Goal: Task Accomplishment & Management: Manage account settings

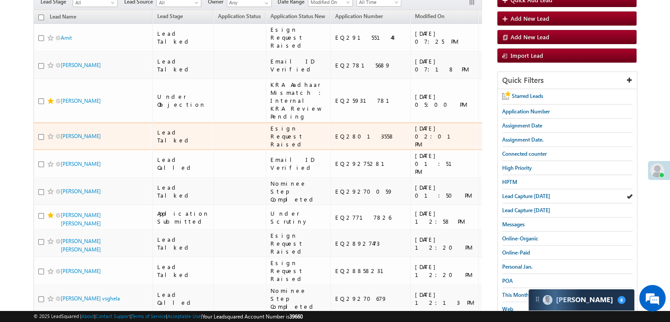
scroll to position [88, 0]
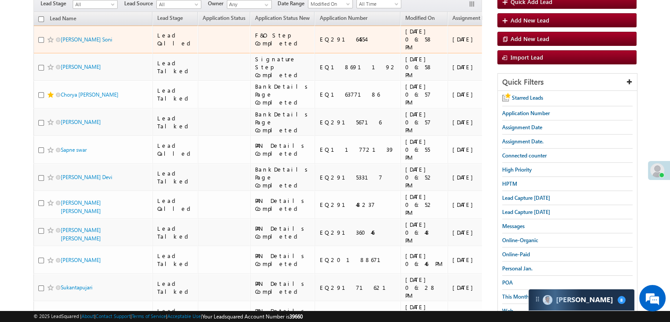
scroll to position [88, 0]
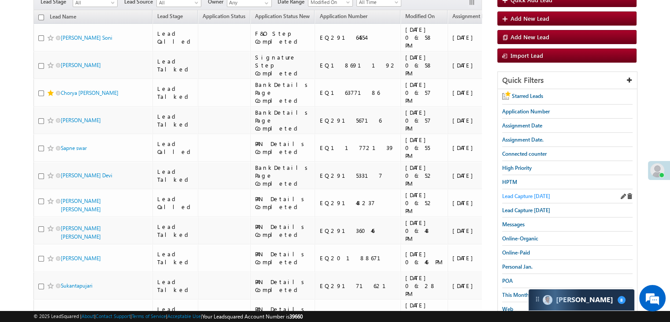
click at [534, 193] on span "Lead Capture [DATE]" at bounding box center [526, 196] width 48 height 7
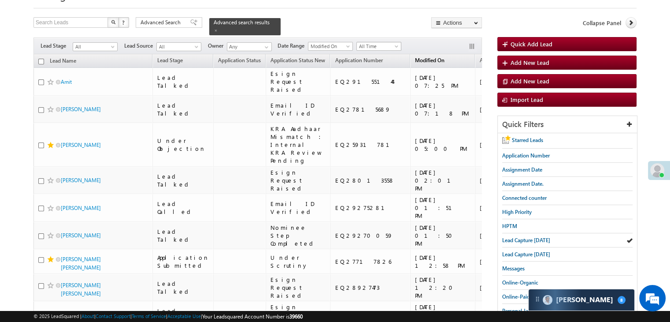
scroll to position [0, 0]
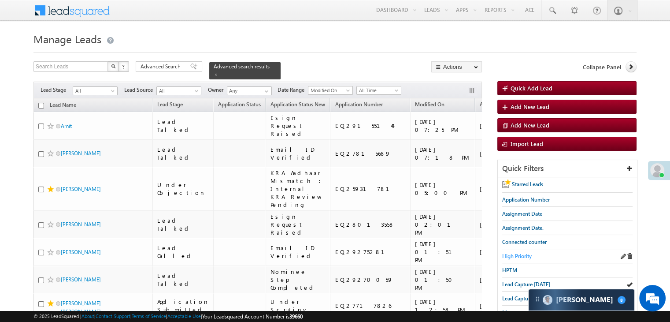
click at [518, 255] on span "High Priority" at bounding box center [517, 256] width 30 height 7
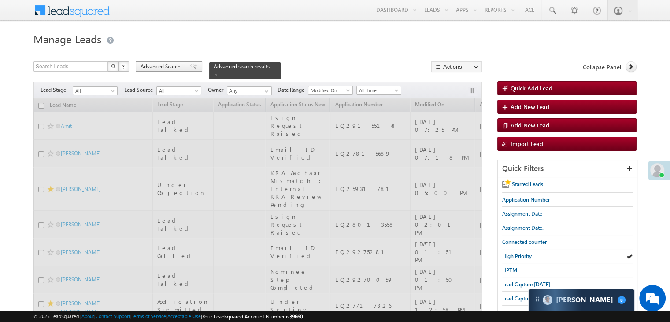
click at [160, 67] on span "Advanced Search" at bounding box center [162, 67] width 43 height 8
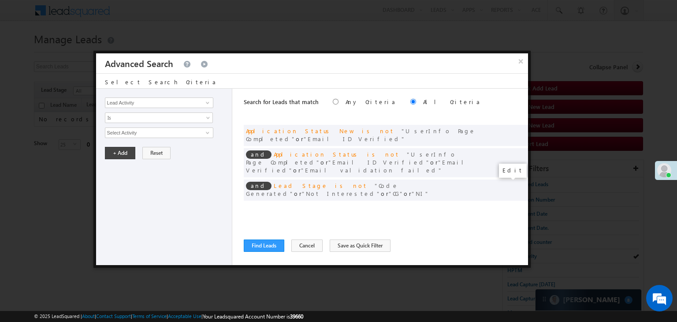
click at [506, 205] on span at bounding box center [508, 208] width 6 height 6
click at [137, 149] on input "[DATE]" at bounding box center [131, 147] width 52 height 11
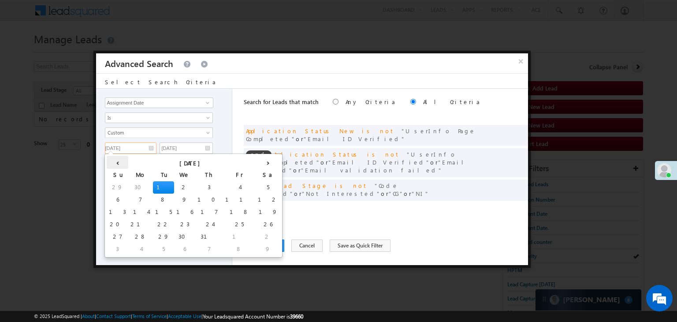
click at [116, 163] on th "‹" at bounding box center [118, 162] width 22 height 13
click at [256, 162] on th "›" at bounding box center [268, 162] width 25 height 13
click at [174, 209] on td "17" at bounding box center [188, 212] width 28 height 12
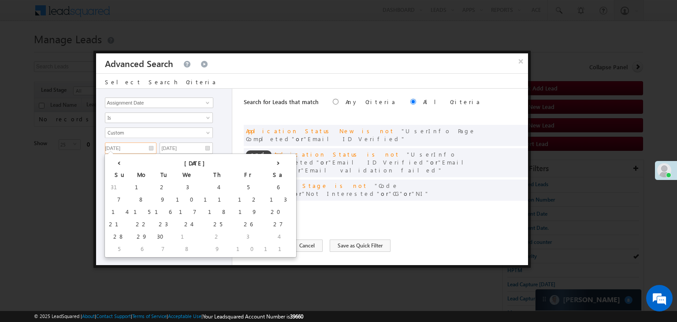
type input "[DATE]"
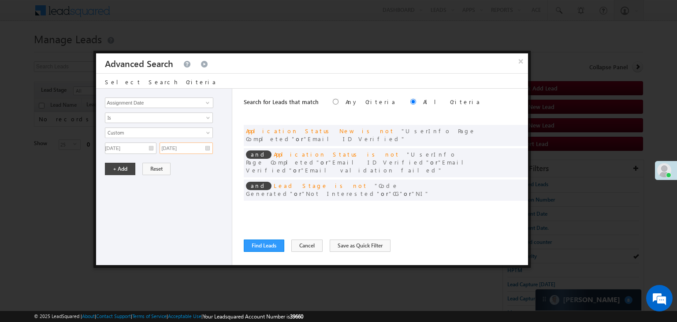
click at [197, 149] on input "[DATE]" at bounding box center [186, 147] width 53 height 11
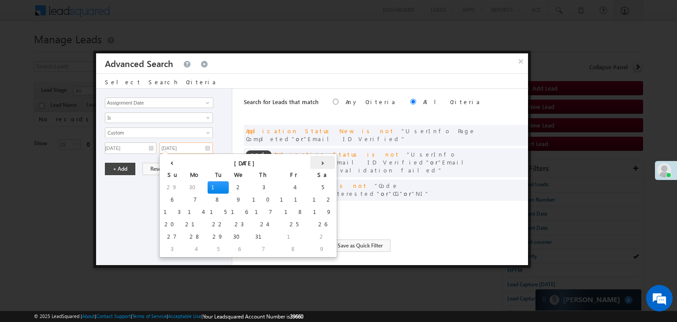
click at [310, 163] on th "›" at bounding box center [322, 162] width 25 height 13
click at [314, 163] on th "›" at bounding box center [324, 162] width 21 height 13
click at [289, 210] on td "19" at bounding box center [303, 212] width 28 height 12
type input "[DATE]"
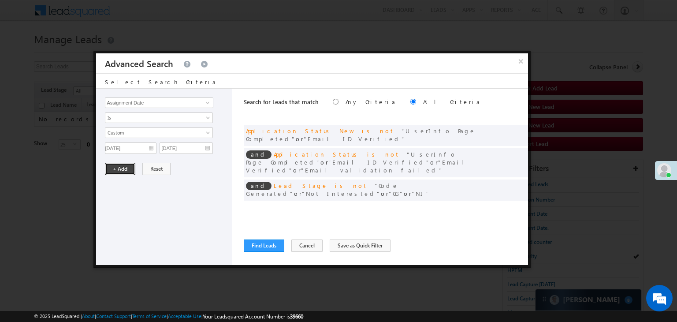
click at [125, 165] on button "+ Add" at bounding box center [120, 169] width 30 height 12
click at [252, 244] on button "Find Leads" at bounding box center [264, 245] width 41 height 12
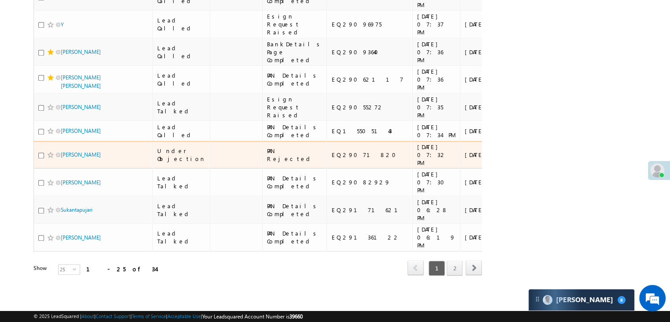
scroll to position [1141, 0]
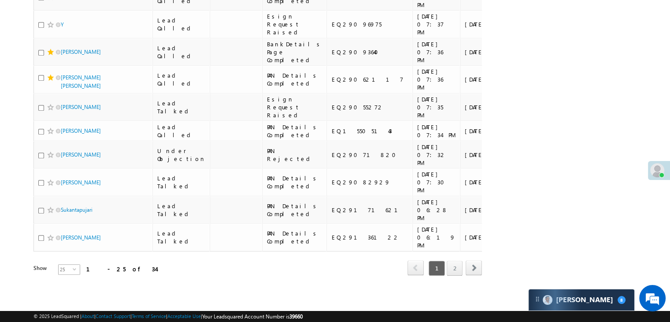
click at [73, 265] on span "select" at bounding box center [76, 271] width 7 height 15
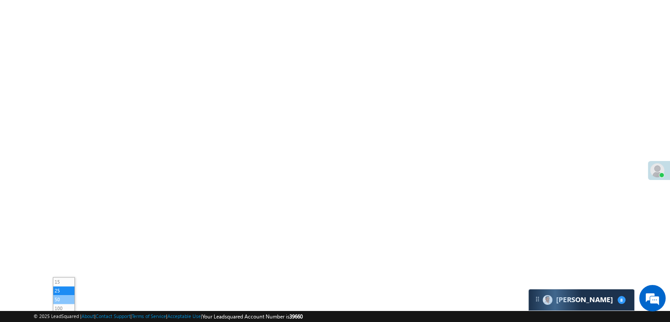
click at [65, 295] on li "50" at bounding box center [63, 299] width 21 height 9
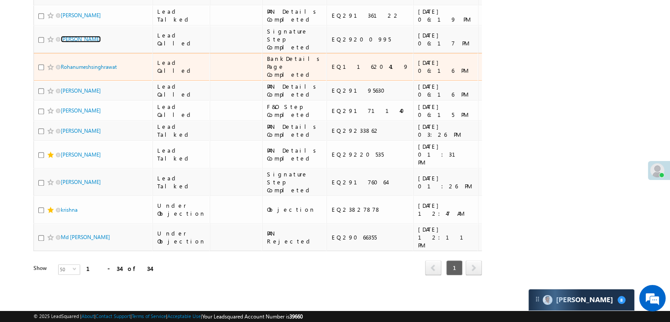
scroll to position [1317, 0]
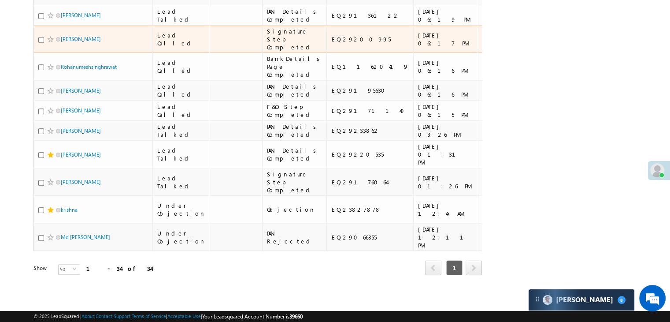
click at [41, 43] on input "checkbox" at bounding box center [41, 40] width 6 height 6
checkbox input "true"
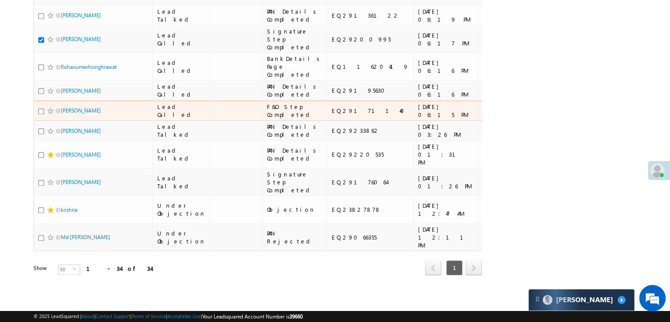
scroll to position [1405, 0]
click at [41, 114] on input "checkbox" at bounding box center [41, 111] width 6 height 6
checkbox input "true"
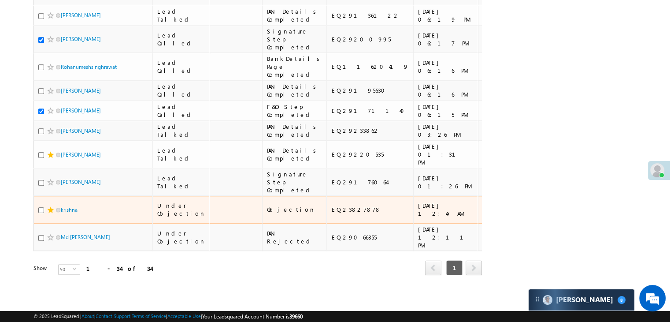
scroll to position [1582, 0]
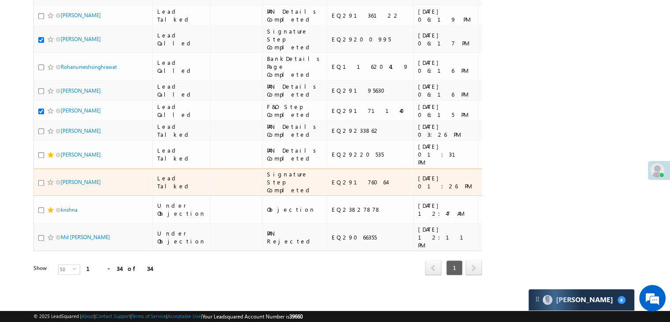
click at [41, 180] on input "checkbox" at bounding box center [41, 183] width 6 height 6
click at [40, 186] on input "checkbox" at bounding box center [41, 183] width 6 height 6
checkbox input "false"
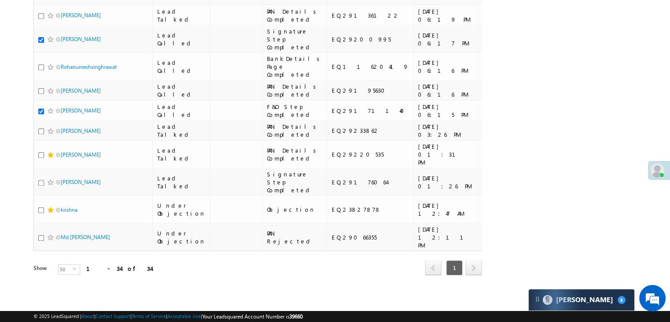
scroll to position [788, 0]
checkbox input "true"
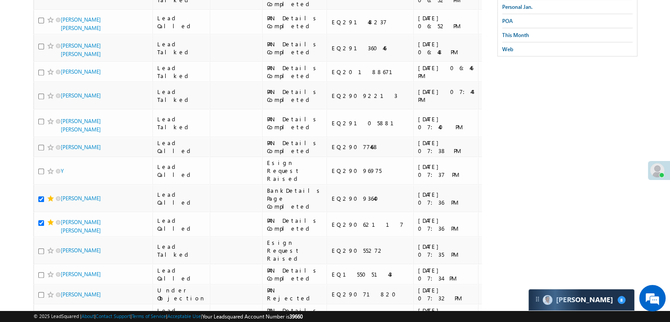
scroll to position [304, 0]
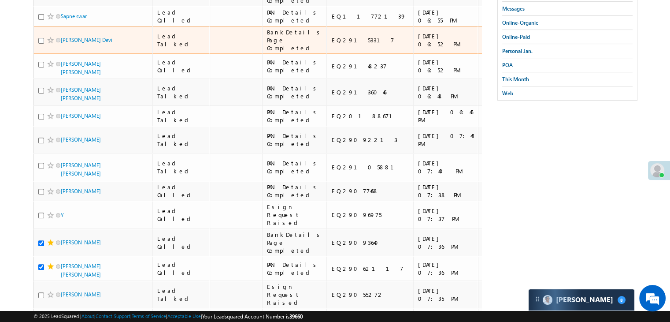
click at [41, 44] on input "checkbox" at bounding box center [41, 41] width 6 height 6
checkbox input "true"
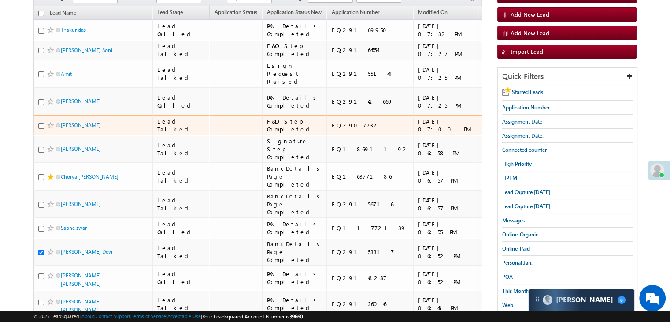
scroll to position [83, 0]
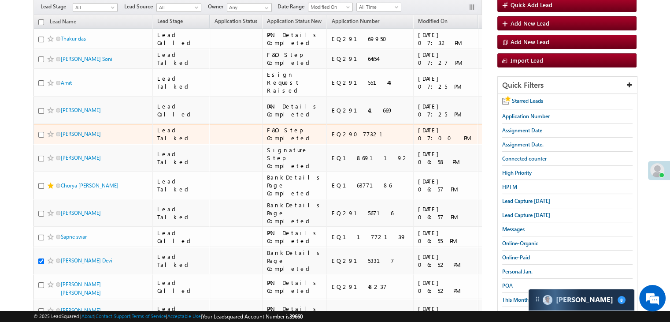
click at [41, 137] on input "checkbox" at bounding box center [41, 135] width 6 height 6
checkbox input "true"
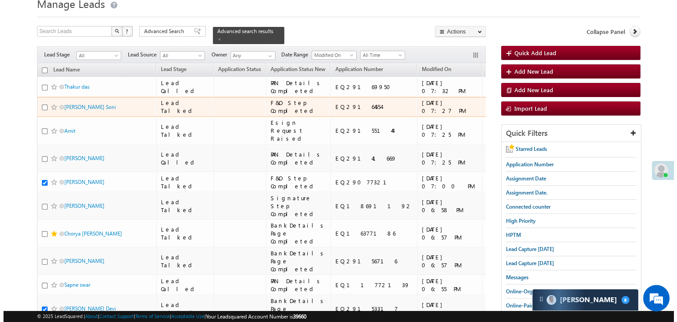
scroll to position [0, 0]
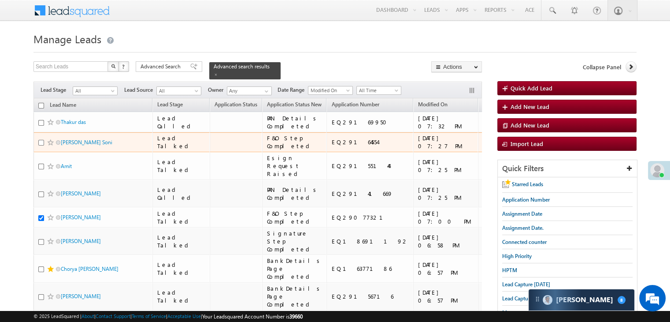
click at [42, 145] on input "checkbox" at bounding box center [41, 143] width 6 height 6
checkbox input "true"
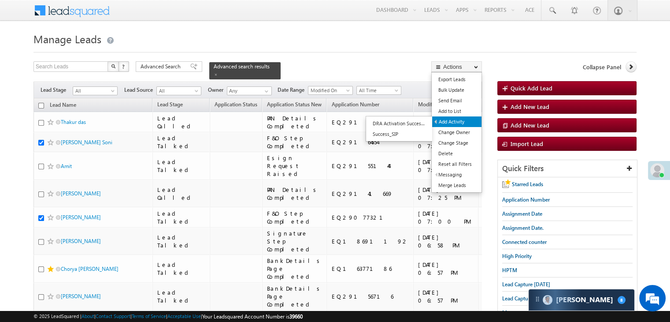
click at [455, 119] on link "Add Activity" at bounding box center [456, 121] width 49 height 11
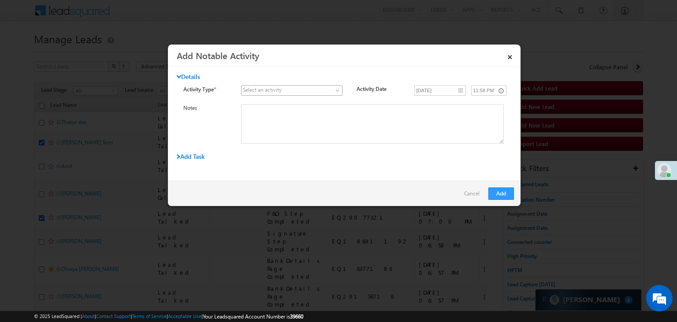
click at [317, 87] on span at bounding box center [286, 90] width 90 height 8
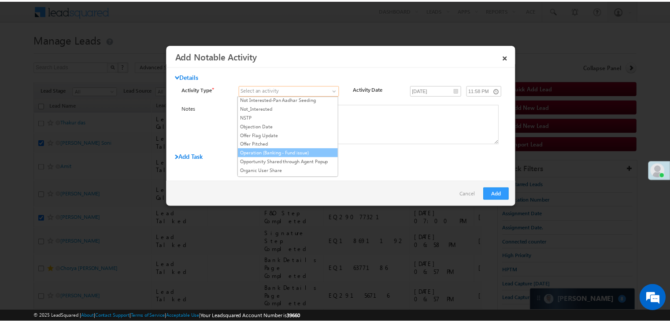
scroll to position [749, 0]
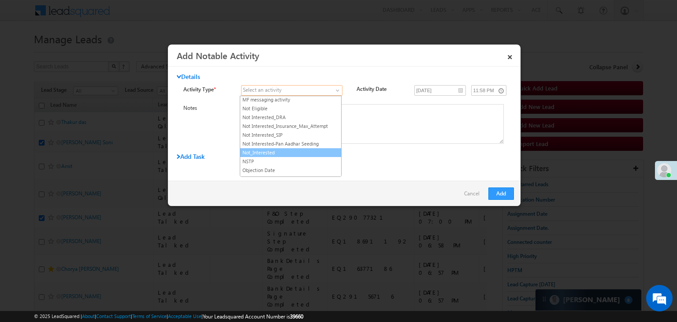
click at [292, 149] on link "Not_Interested" at bounding box center [290, 153] width 101 height 8
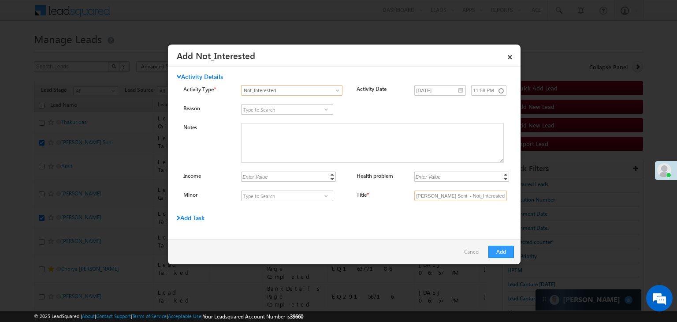
click at [467, 193] on input "[PERSON_NAME] Soni - Not_Interested" at bounding box center [460, 195] width 93 height 11
click at [467, 193] on input "Title *" at bounding box center [460, 195] width 93 height 11
type input "na"
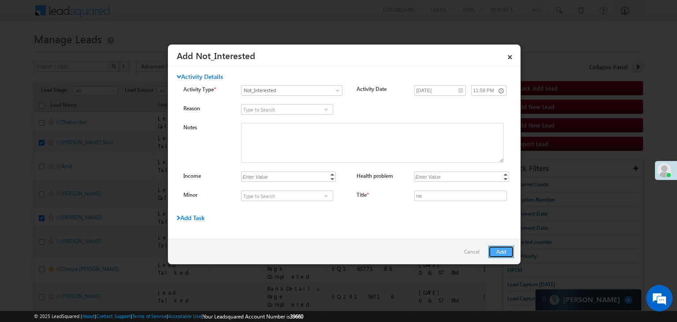
click at [501, 249] on button "Add" at bounding box center [501, 251] width 26 height 12
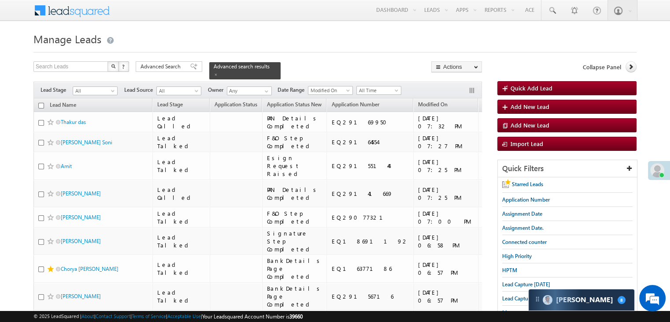
drag, startPoint x: 169, startPoint y: 63, endPoint x: 261, endPoint y: 223, distance: 183.6
click at [169, 63] on span "Advanced Search" at bounding box center [162, 67] width 43 height 8
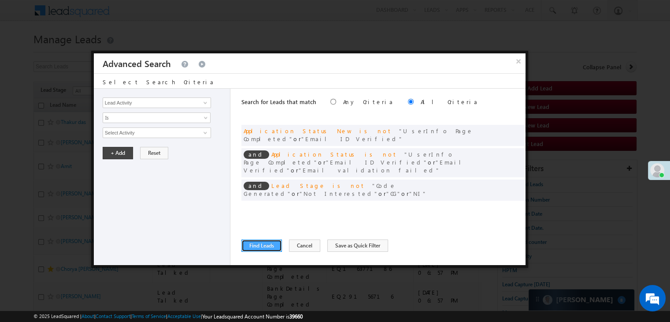
click at [261, 244] on button "Find Leads" at bounding box center [261, 245] width 41 height 12
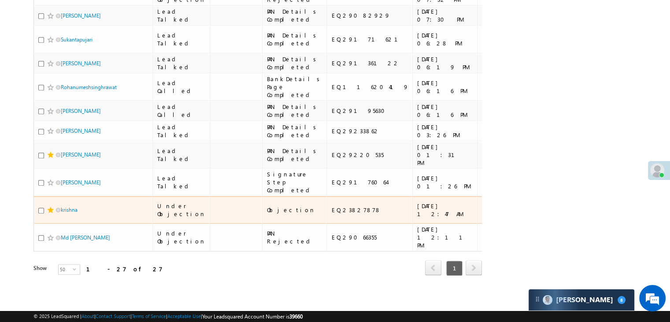
scroll to position [1243, 0]
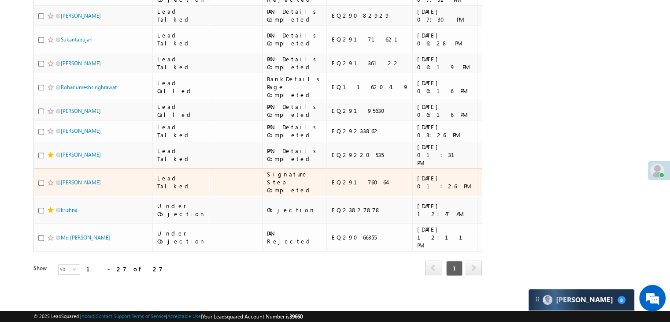
click at [40, 180] on input "checkbox" at bounding box center [41, 183] width 6 height 6
checkbox input "true"
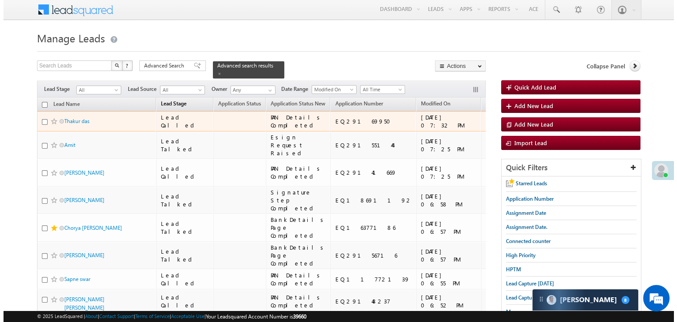
scroll to position [0, 0]
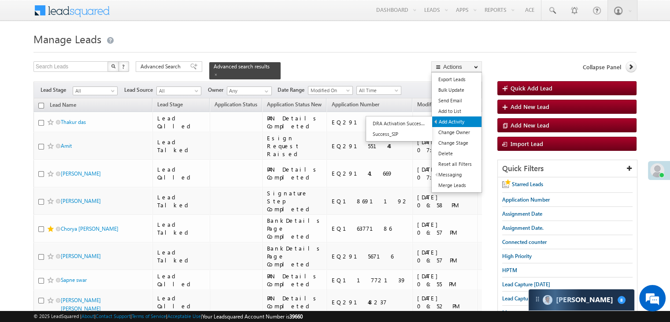
click at [450, 123] on link "Add Activity" at bounding box center [456, 121] width 49 height 11
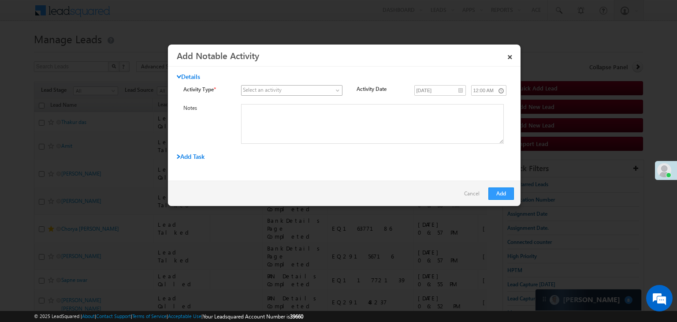
click at [324, 93] on span at bounding box center [286, 90] width 90 height 8
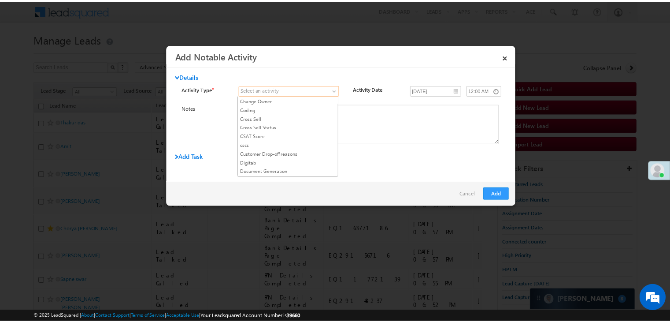
scroll to position [264, 0]
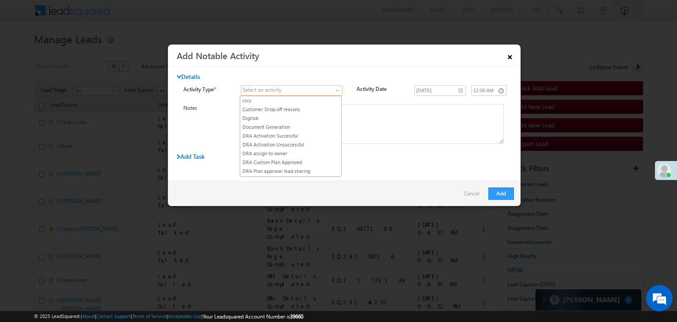
click at [513, 57] on link "×" at bounding box center [509, 55] width 15 height 15
